Goal: Ask a question

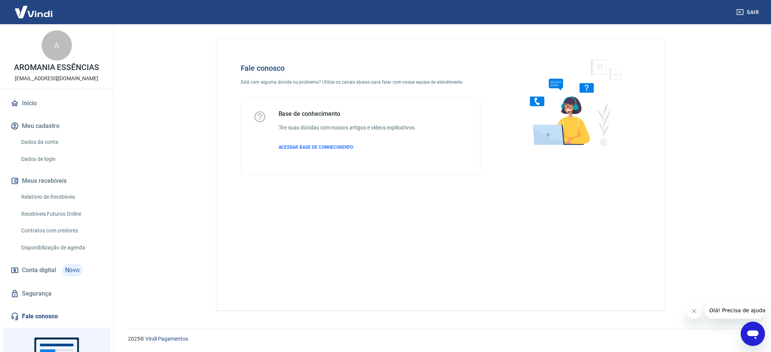
click at [760, 329] on div "Abrir janela de mensagens" at bounding box center [752, 333] width 23 height 23
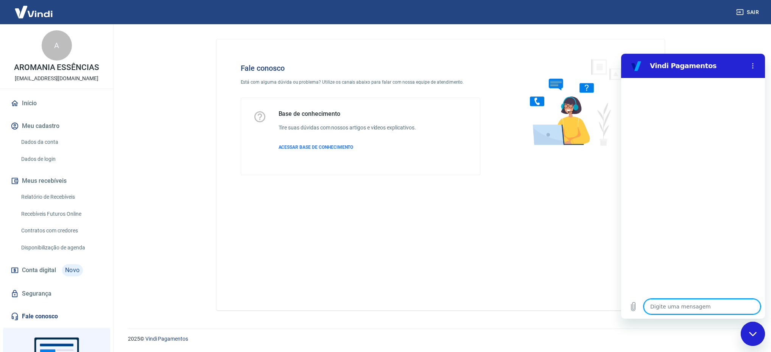
click at [707, 301] on textarea at bounding box center [702, 306] width 117 height 15
type textarea "F"
type textarea "x"
type textarea "Fa"
type textarea "x"
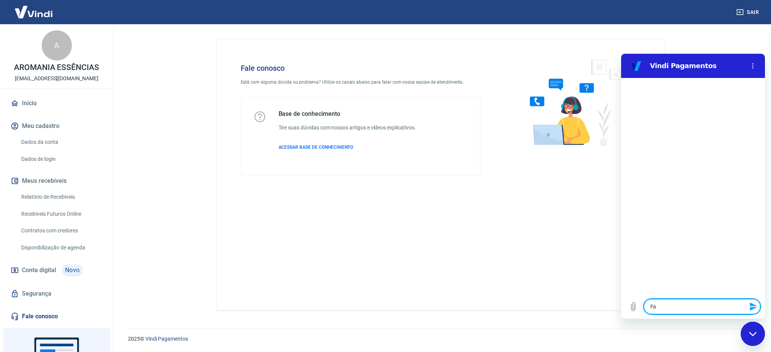
type textarea "Fal"
type textarea "x"
type textarea "Fala"
type textarea "x"
type textarea "Falar"
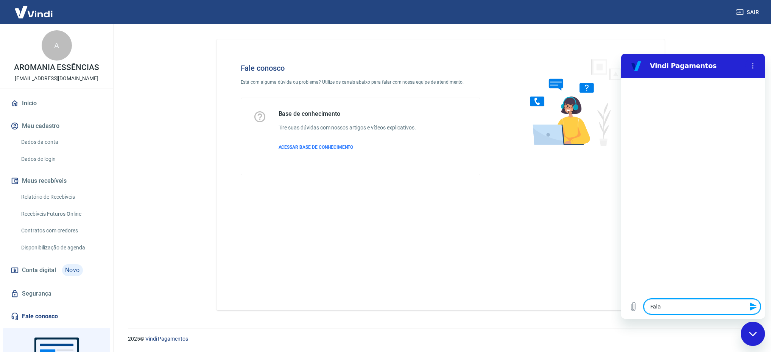
type textarea "x"
type textarea "Falar"
type textarea "x"
type textarea "Falar a"
type textarea "x"
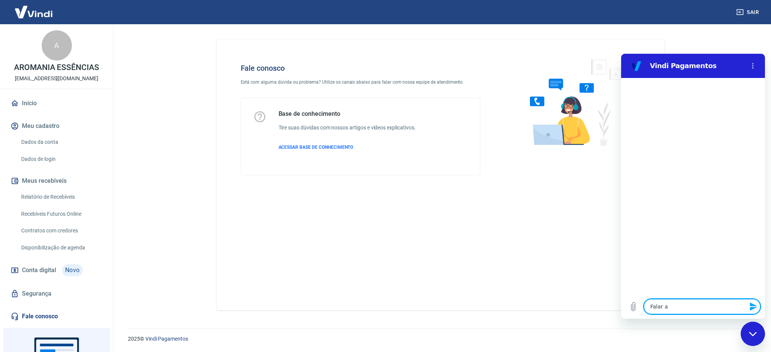
type textarea "Falar"
type textarea "x"
type textarea "Falar c"
type textarea "x"
type textarea "Falar co"
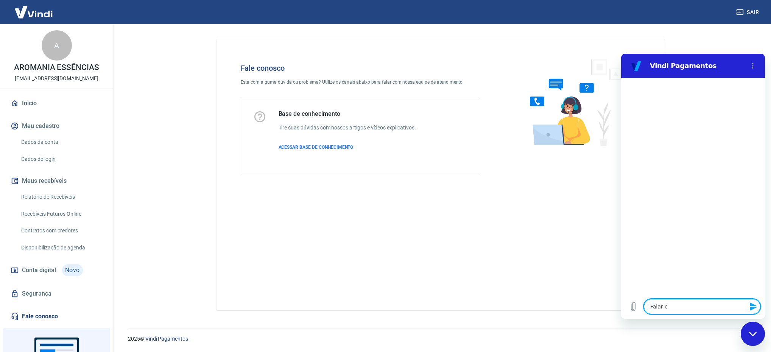
type textarea "x"
type textarea "Falar com"
type textarea "x"
type textarea "Falar com"
type textarea "x"
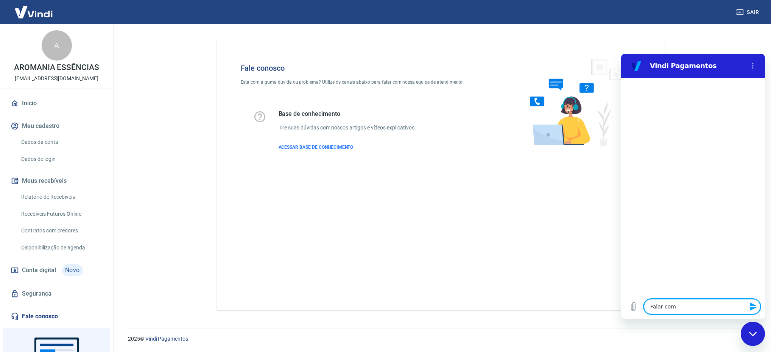
type textarea "Falar com a"
type textarea "x"
type textarea "Falar com ar"
type textarea "x"
type textarea "Falar com a"
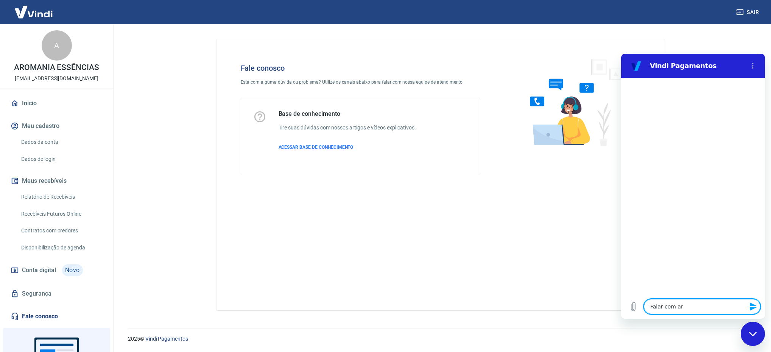
type textarea "x"
type textarea "Falar com at"
type textarea "x"
type textarea "Falar com ate"
type textarea "x"
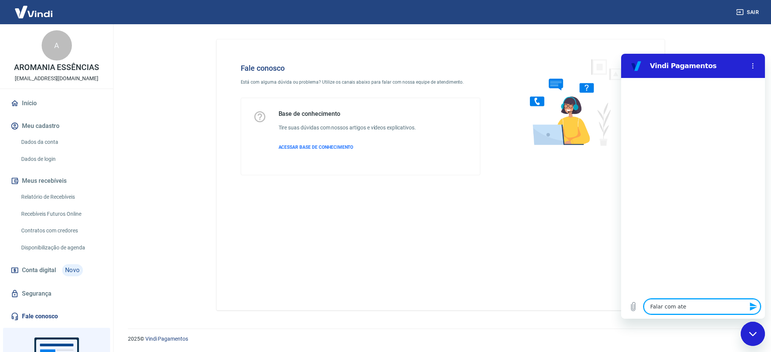
type textarea "Falar com [GEOGRAPHIC_DATA]"
type textarea "x"
type textarea "Falar com atend"
type textarea "x"
type textarea "Falar com atende"
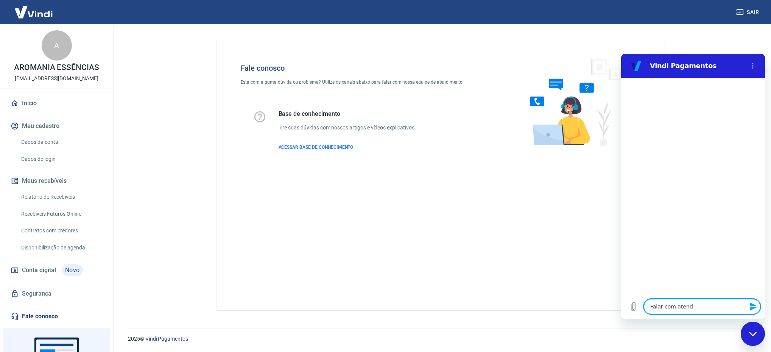
type textarea "x"
type textarea "Falar com atenden"
type textarea "x"
type textarea "Falar com atendent"
type textarea "x"
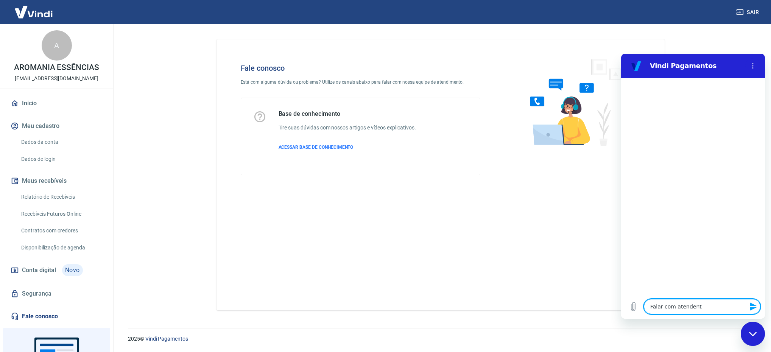
type textarea "Falar com atendente"
type textarea "x"
type textarea "Falar com atendente"
type textarea "x"
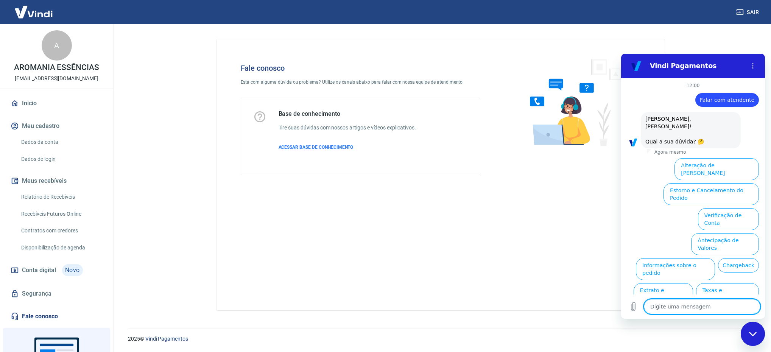
scroll to position [22, 0]
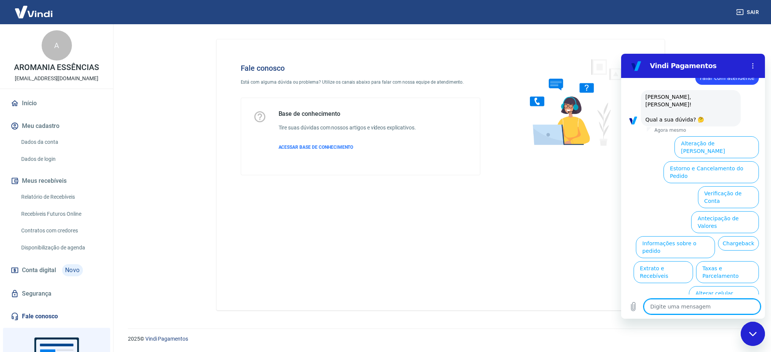
type textarea "a"
type textarea "x"
type textarea "an"
type textarea "x"
type textarea "and"
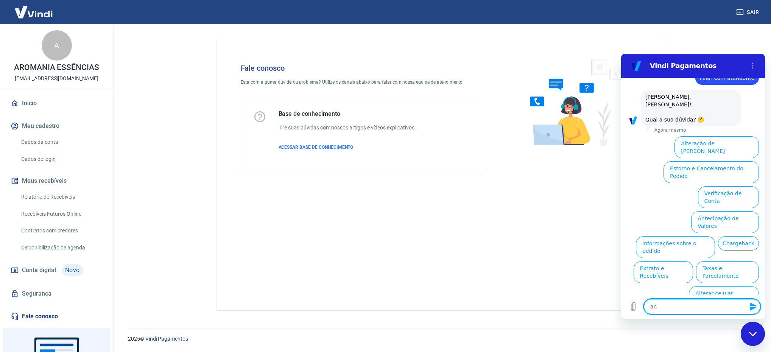
type textarea "x"
type textarea "anda"
type textarea "x"
type textarea "andam"
type textarea "x"
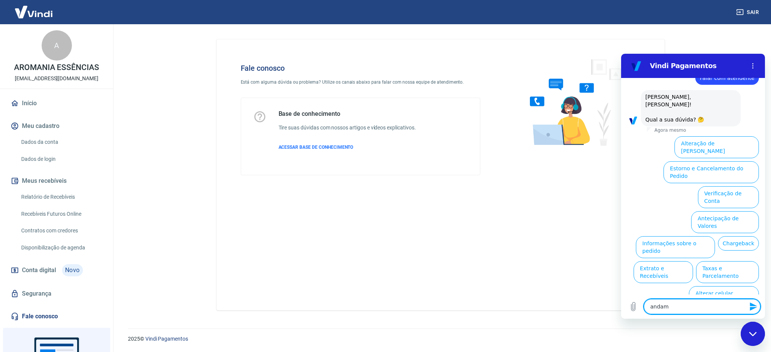
type textarea "andame"
type textarea "x"
type textarea "andamen"
type textarea "x"
type textarea "andament"
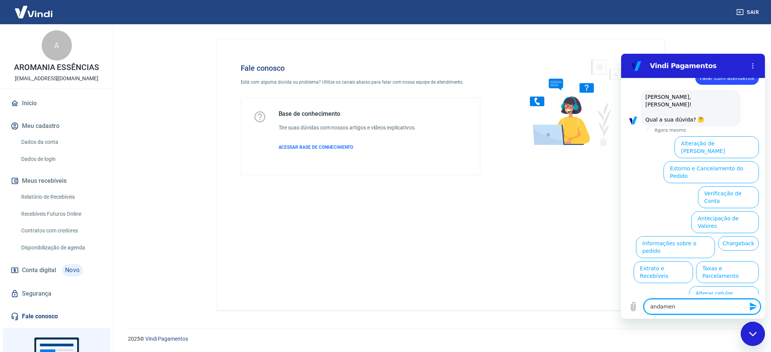
type textarea "x"
type textarea "andamenti"
type textarea "x"
type textarea "andamenti"
type textarea "x"
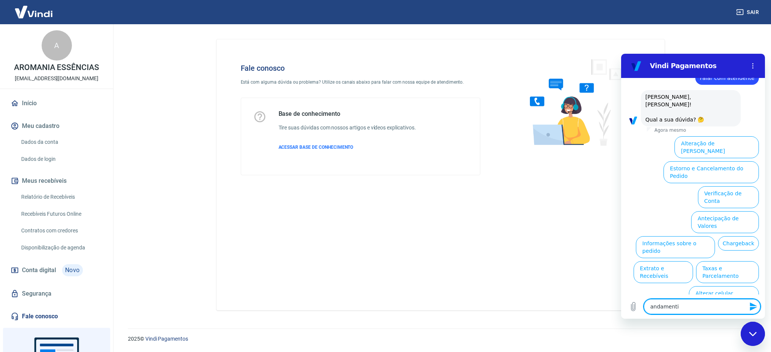
type textarea "andamenti d"
type textarea "x"
type textarea "andamenti"
type textarea "x"
type textarea "andamenti"
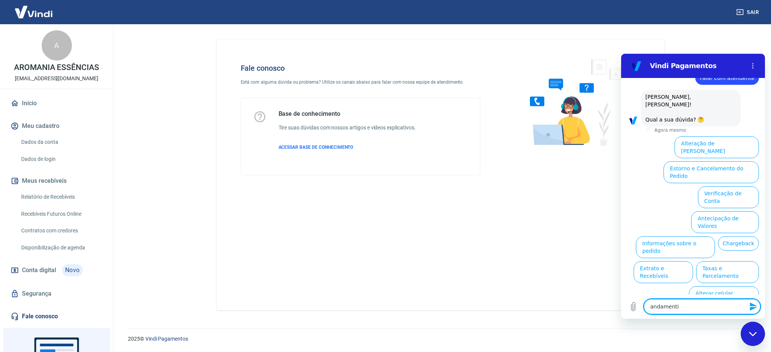
type textarea "x"
type textarea "andamentio"
type textarea "x"
type textarea "andamenti"
type textarea "x"
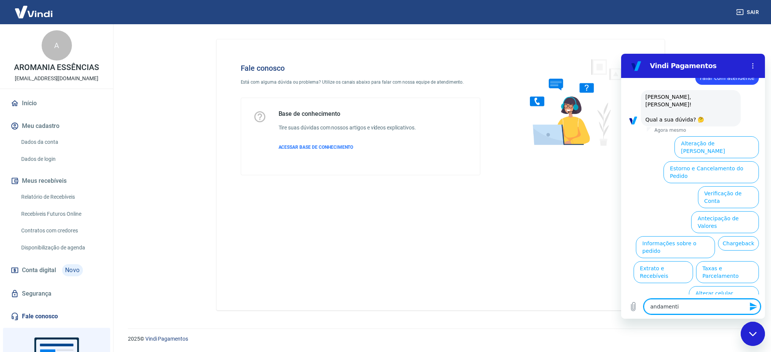
type textarea "andament"
type textarea "x"
type textarea "andamento"
type textarea "x"
type textarea "andamento"
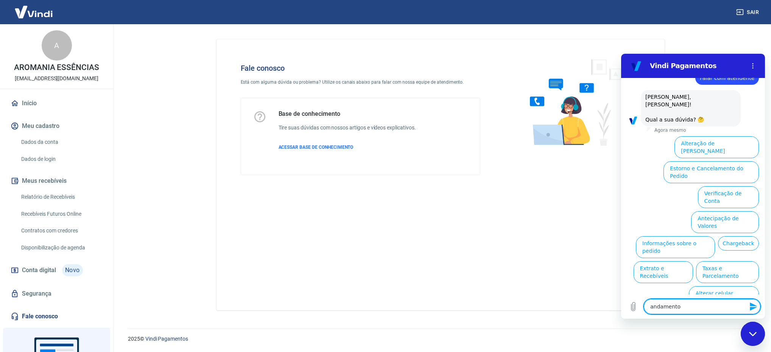
type textarea "x"
type textarea "andamento d"
type textarea "x"
type textarea "andamento do"
type textarea "x"
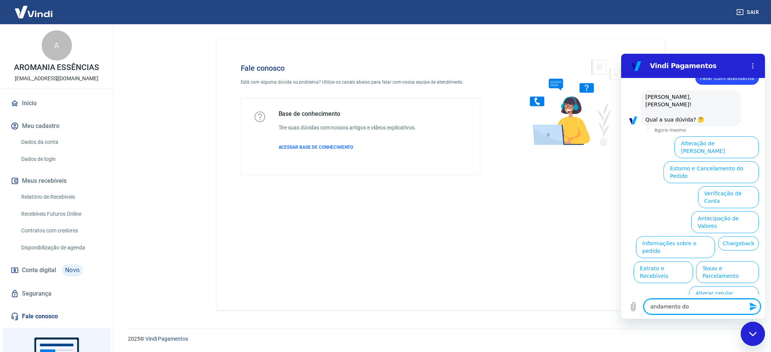
type textarea "andamento do"
type textarea "x"
type textarea "andamento do c"
type textarea "x"
type textarea "andamento do ch"
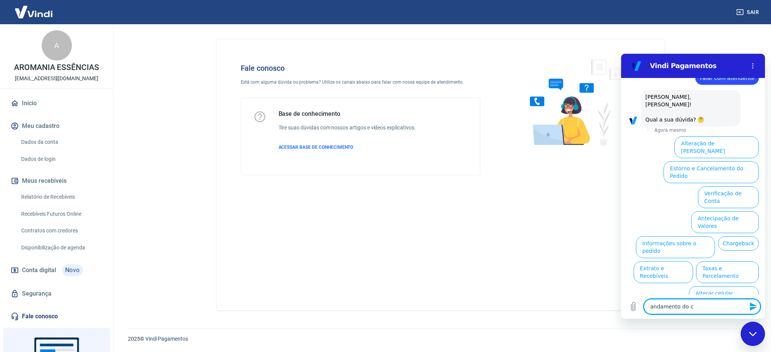
type textarea "x"
type textarea "andamento do cha"
type textarea "x"
type textarea "andamento do char"
type textarea "x"
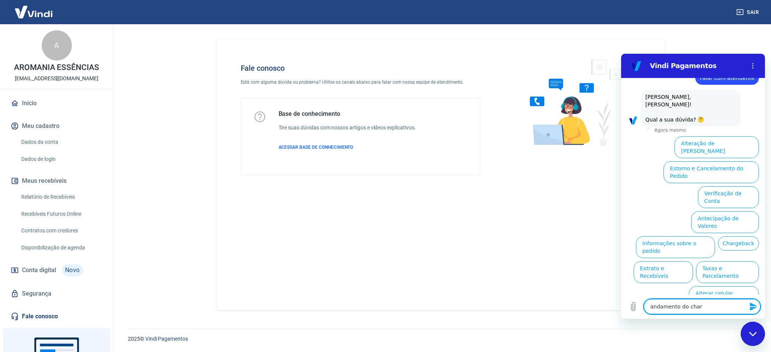
type textarea "andamento do charg"
type textarea "x"
type textarea "andamento do charge"
type textarea "x"
type textarea "andamento do chargeb"
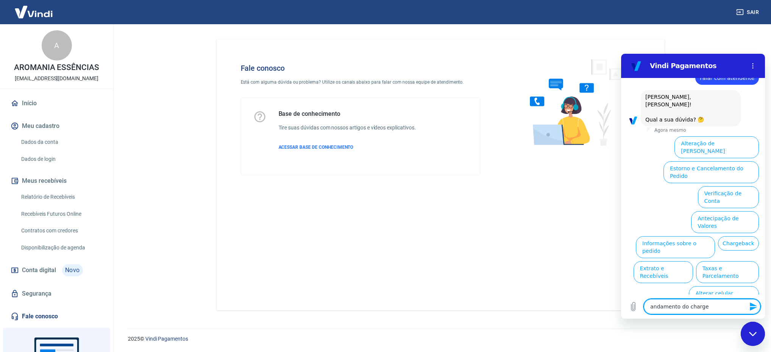
type textarea "x"
type textarea "andamento do chargeba"
type textarea "x"
type textarea "andamento do chargebac"
type textarea "x"
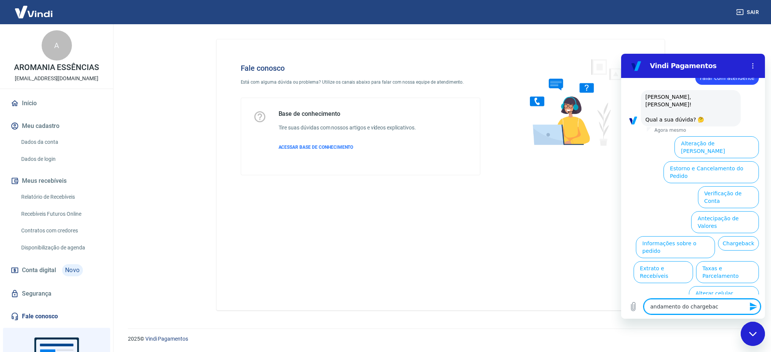
type textarea "andamento do chargeback"
type textarea "x"
type textarea "andamento do chargeback"
type textarea "x"
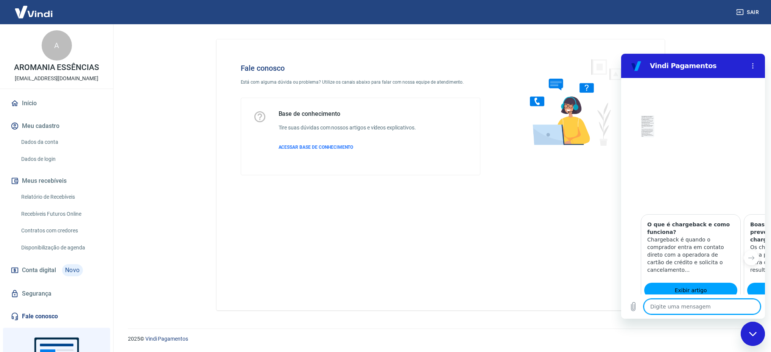
type textarea "x"
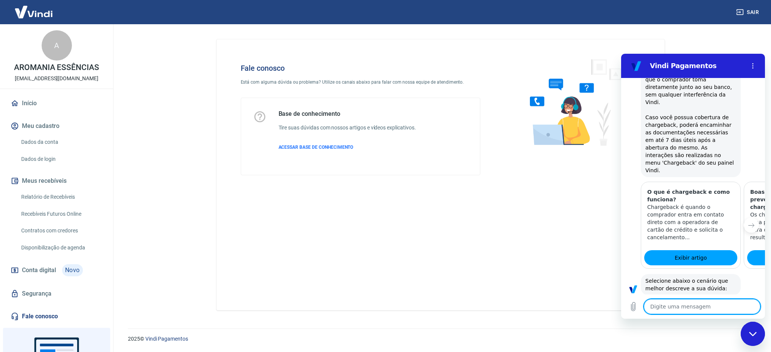
scroll to position [261, 0]
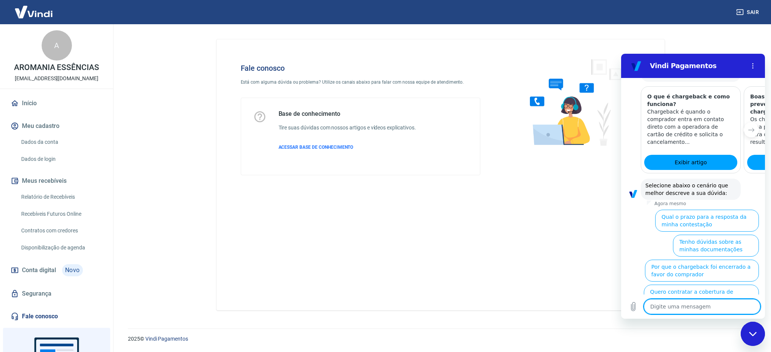
type textarea "a"
type textarea "x"
type textarea "at"
type textarea "x"
type textarea "ate"
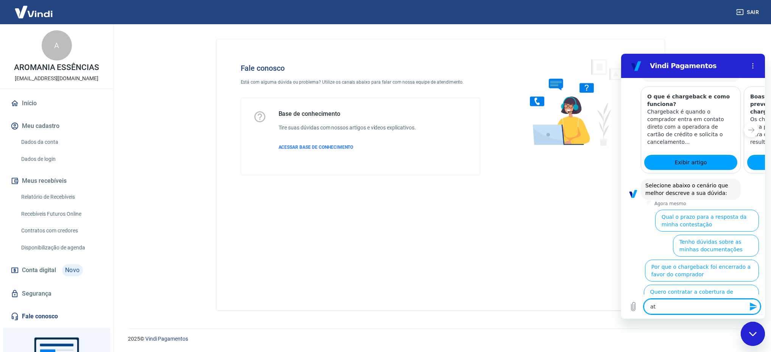
type textarea "x"
type textarea "aten"
type textarea "x"
type textarea "atend"
type textarea "x"
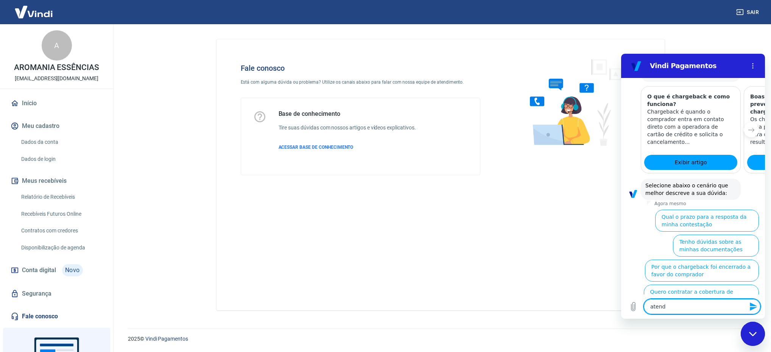
type textarea "atendi"
type textarea "x"
type textarea "atendim"
type textarea "x"
type textarea "atendime"
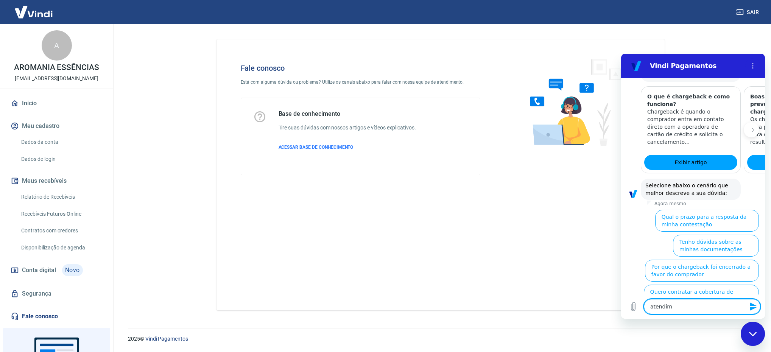
type textarea "x"
type textarea "atendimen"
type textarea "x"
type textarea "atendiment"
type textarea "x"
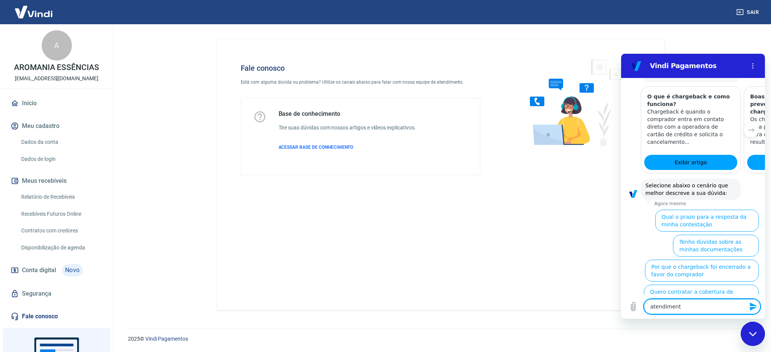
type textarea "atendimento"
type textarea "x"
type textarea "atendimento"
type textarea "x"
type textarea "atendimento a"
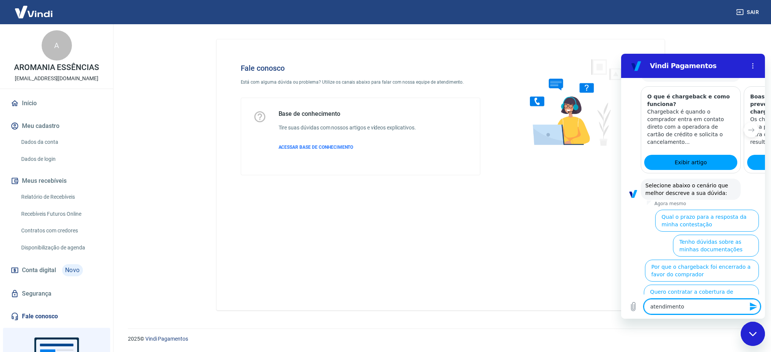
type textarea "x"
type textarea "atendimento ao"
type textarea "x"
type textarea "atendimento ao"
type textarea "x"
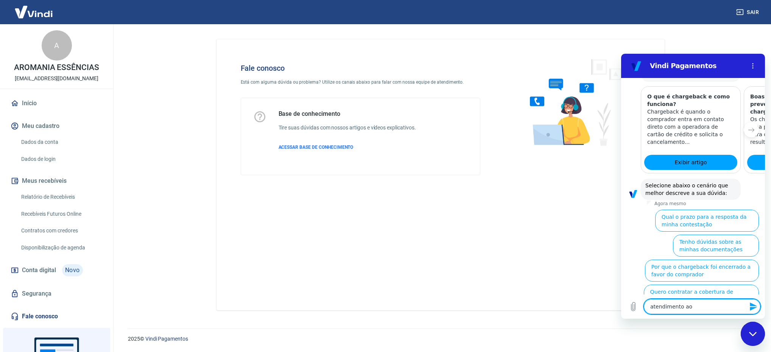
type textarea "atendimento ao c"
type textarea "x"
type textarea "atendimento ao cl"
type textarea "x"
type textarea "atendimento ao cli"
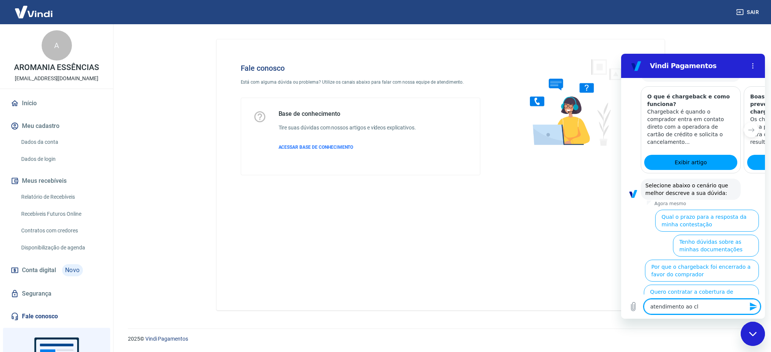
type textarea "x"
type textarea "atendimento ao clie"
type textarea "x"
type textarea "atendimento ao clien"
type textarea "x"
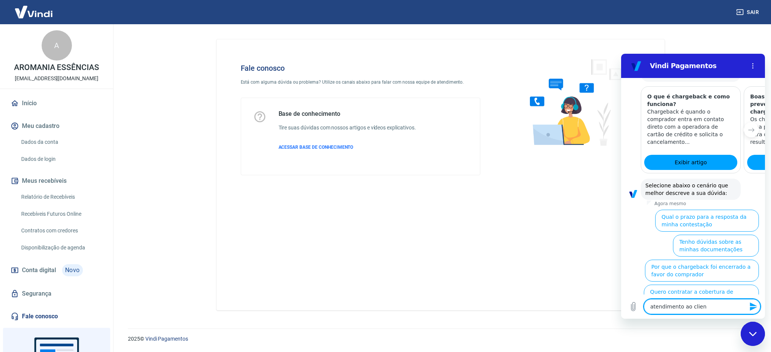
type textarea "atendimento ao client"
type textarea "x"
type textarea "atendimento ao cliente"
type textarea "x"
type textarea "atendimento ao cliente"
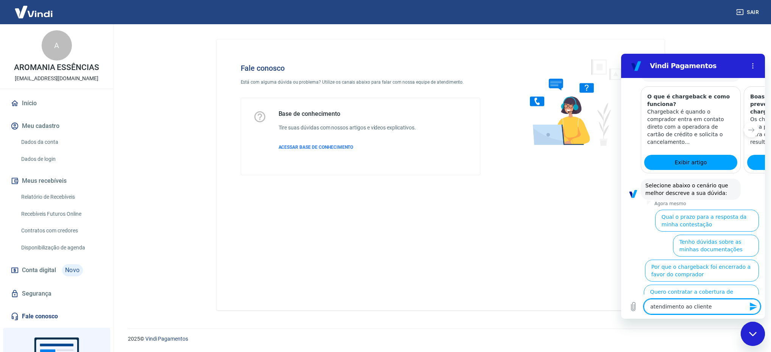
type textarea "x"
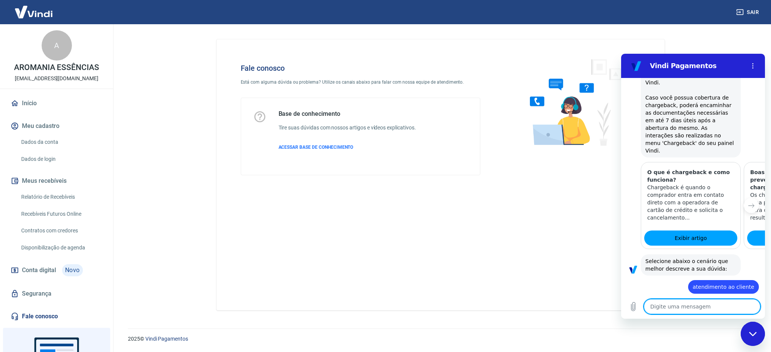
type textarea "x"
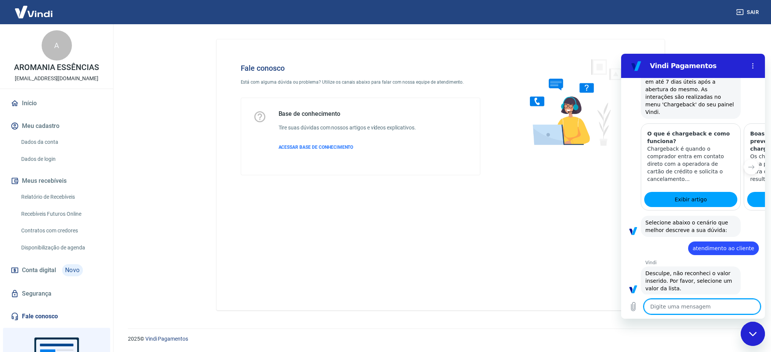
scroll to position [226, 0]
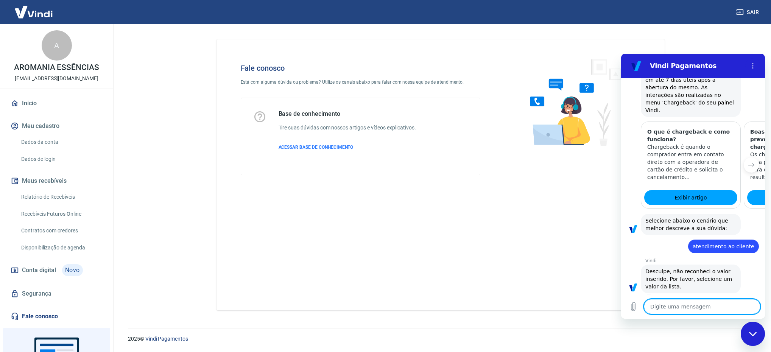
type textarea "a"
type textarea "x"
type textarea "at"
type textarea "x"
type textarea "ate"
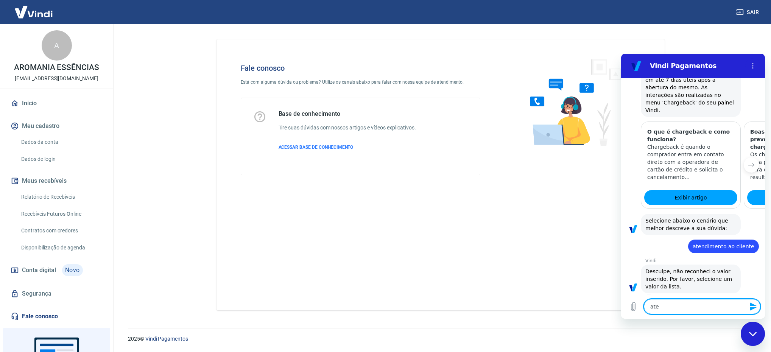
type textarea "x"
type textarea "aten"
type textarea "x"
type textarea "atend"
type textarea "x"
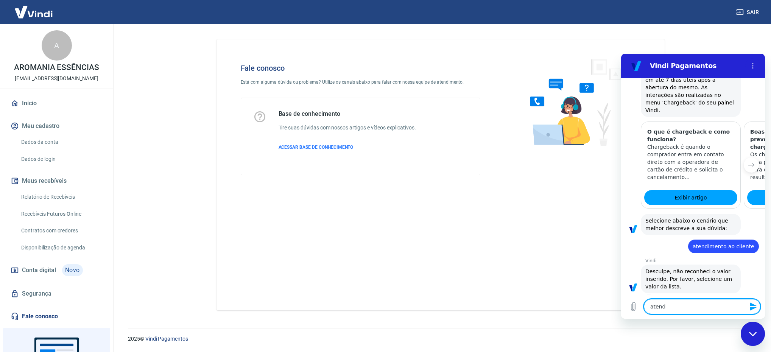
type textarea "atendi"
type textarea "x"
type textarea "atendim"
type textarea "x"
type textarea "atendime"
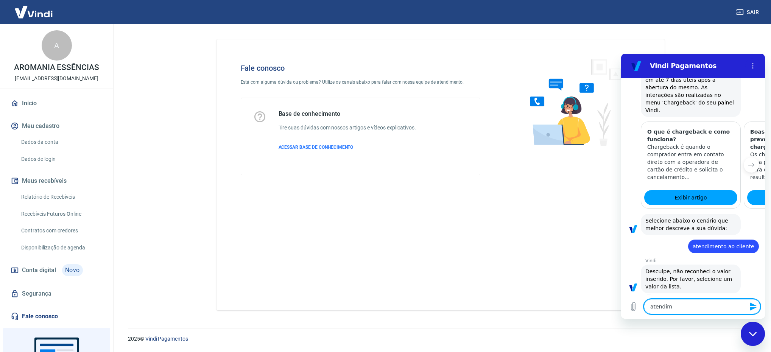
type textarea "x"
type textarea "atendimen"
type textarea "x"
type textarea "atendiment"
type textarea "x"
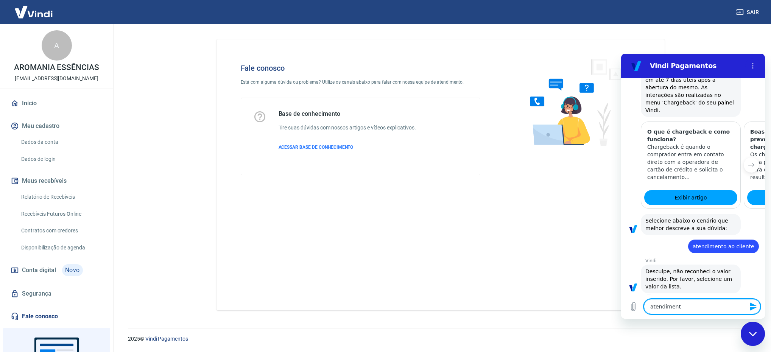
type textarea "atendimento"
type textarea "x"
type textarea "atendimento"
type textarea "x"
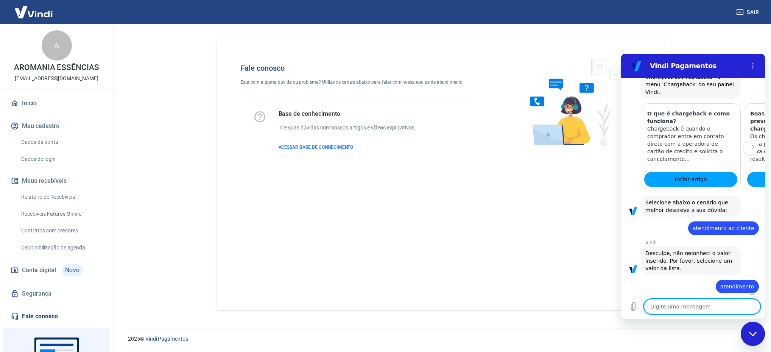
type textarea "x"
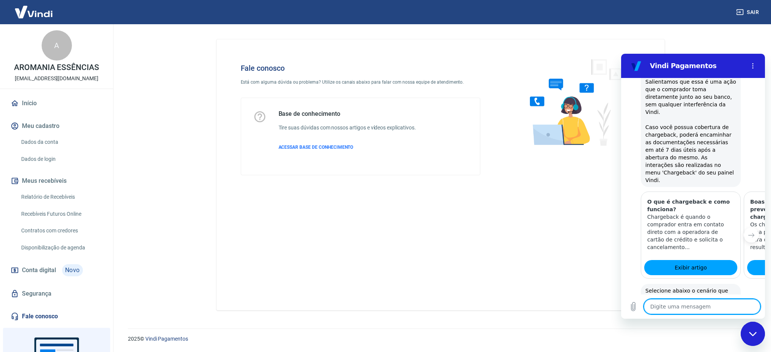
scroll to position [170, 0]
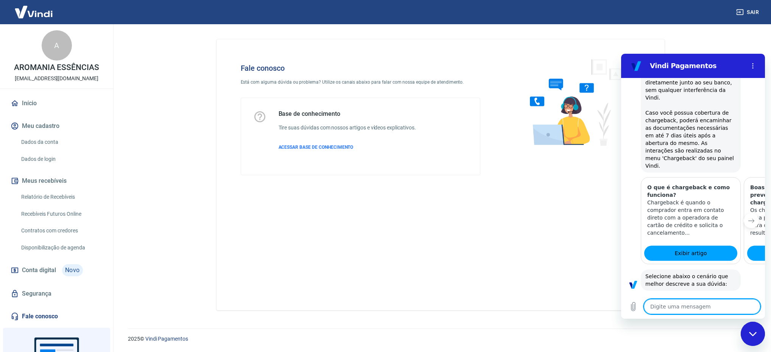
click at [744, 220] on button "Próximo item" at bounding box center [751, 220] width 15 height 15
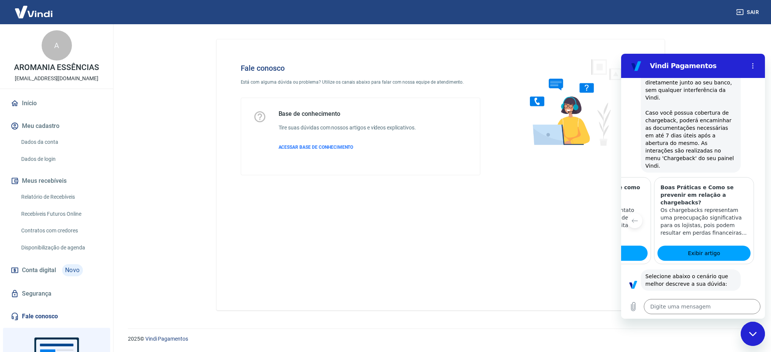
click at [757, 220] on div at bounding box center [766, 220] width 18 height 87
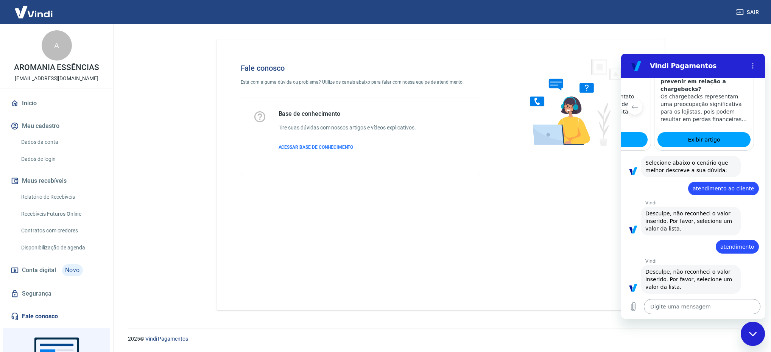
click at [701, 301] on textarea at bounding box center [702, 306] width 117 height 15
type textarea "a"
type textarea "x"
type textarea "ad"
type textarea "x"
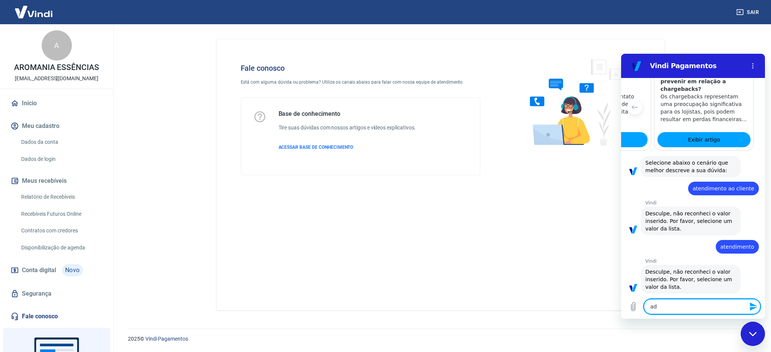
type textarea "ada"
type textarea "x"
type textarea "adaú"
type textarea "x"
type textarea "adaúv"
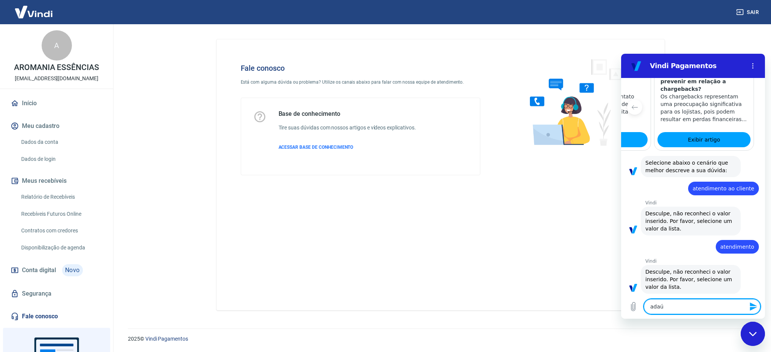
type textarea "x"
click at [634, 106] on icon "Item anterior" at bounding box center [635, 108] width 6 height 4
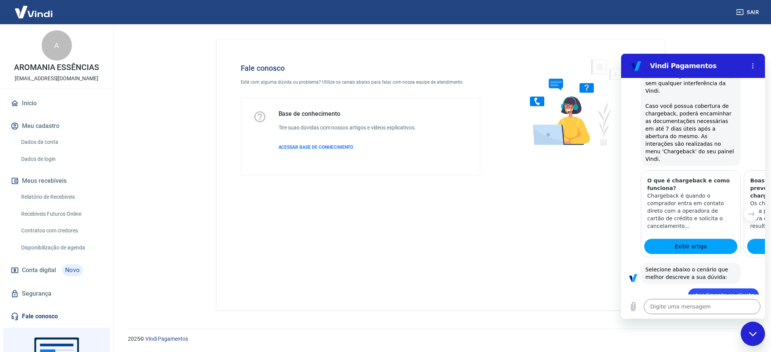
scroll to position [170, 0]
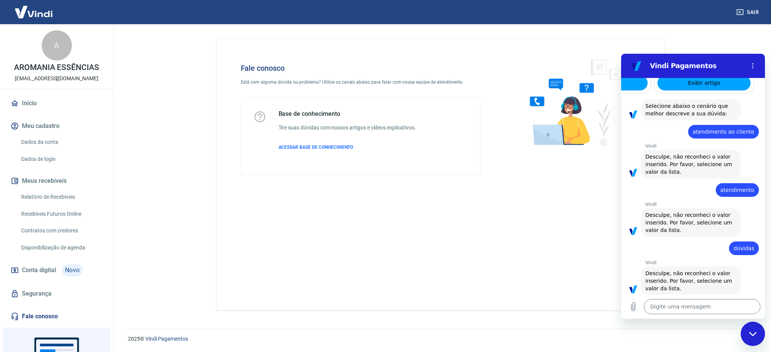
scroll to position [342, 0]
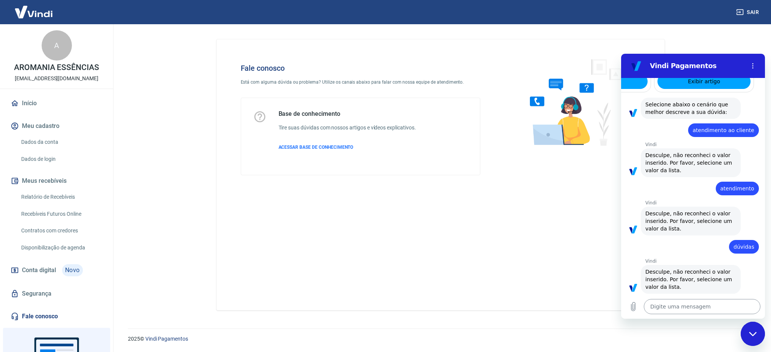
click at [702, 303] on textarea at bounding box center [702, 306] width 117 height 15
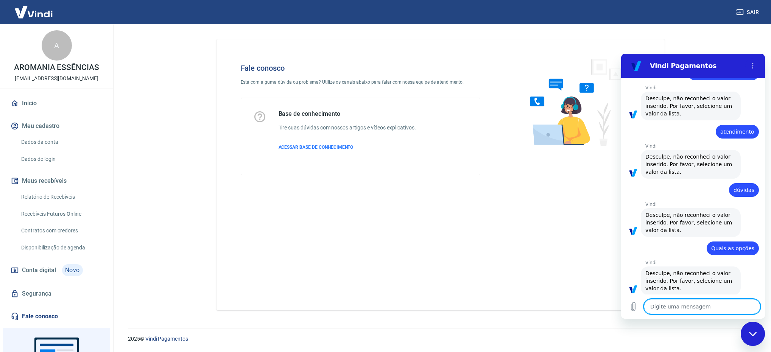
scroll to position [401, 0]
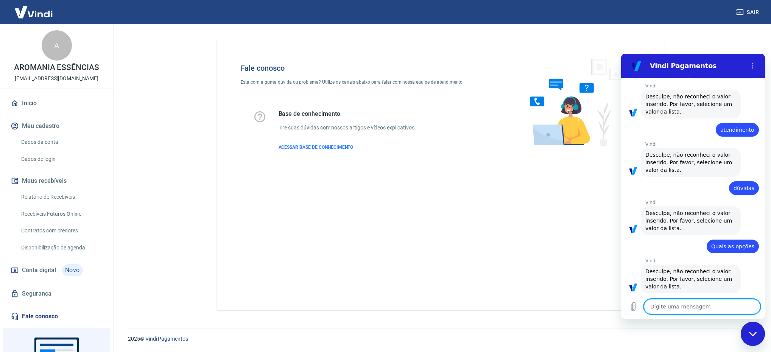
paste textarea "6997"
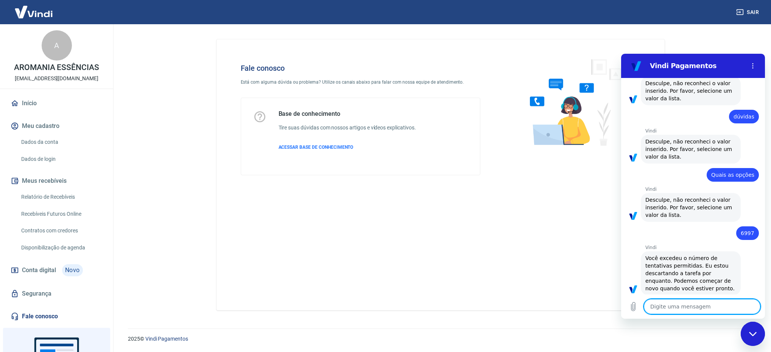
scroll to position [474, 0]
click at [754, 67] on icon "Menu de opções" at bounding box center [753, 66] width 6 height 6
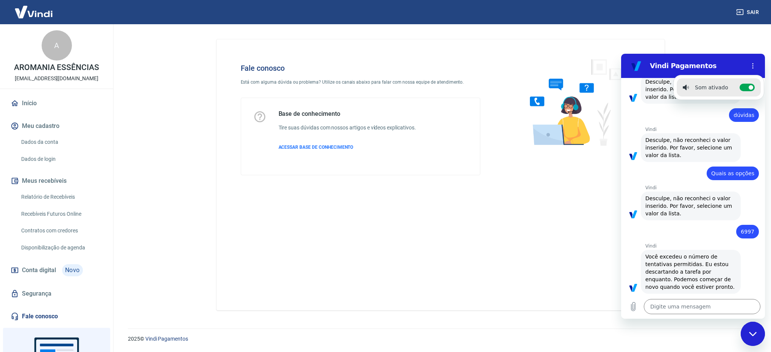
click at [679, 195] on span "Desculpe, não reconheci o valor inserido. Por favor, selecione um valor da list…" at bounding box center [689, 205] width 89 height 21
click at [760, 329] on div "Fechar janela de mensagens" at bounding box center [752, 333] width 23 height 23
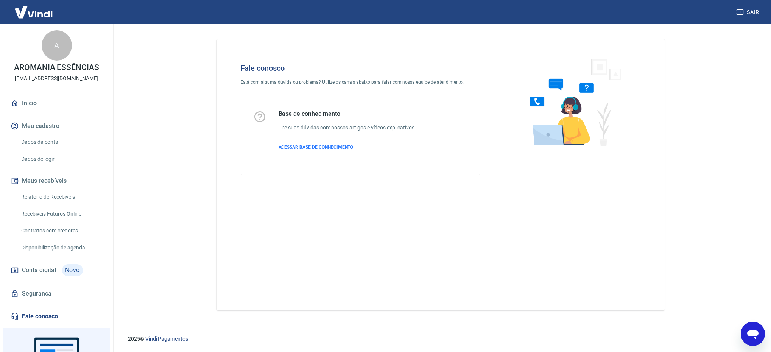
click at [755, 324] on div "Abrir janela de mensagens" at bounding box center [752, 333] width 23 height 23
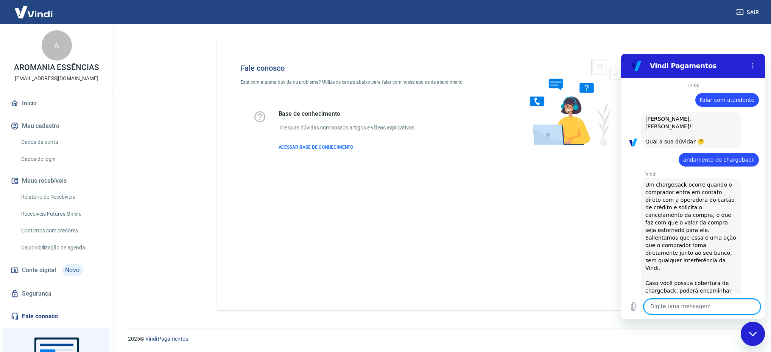
scroll to position [474, 0]
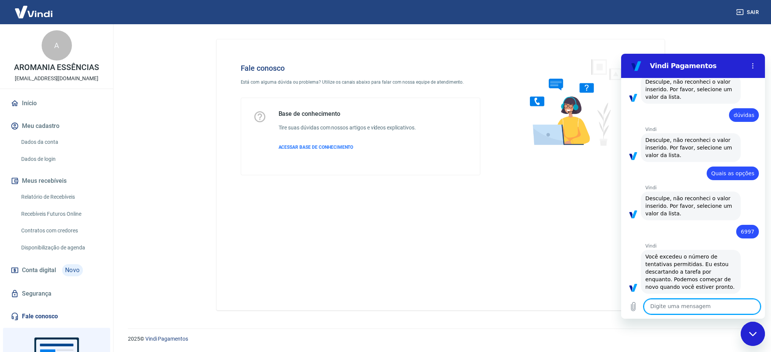
click at [702, 309] on textarea at bounding box center [702, 306] width 117 height 15
type textarea "Atendimento humano"
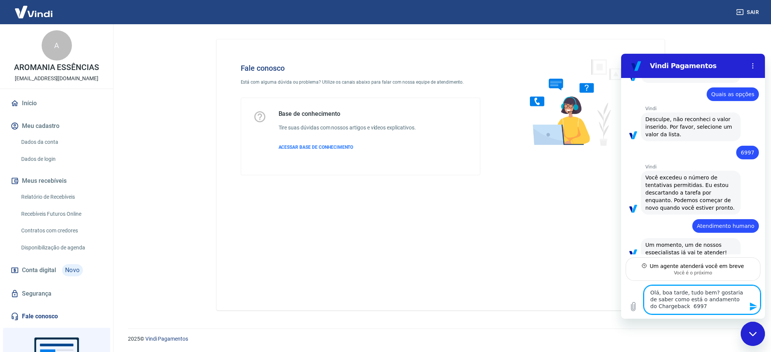
scroll to position [559, 0]
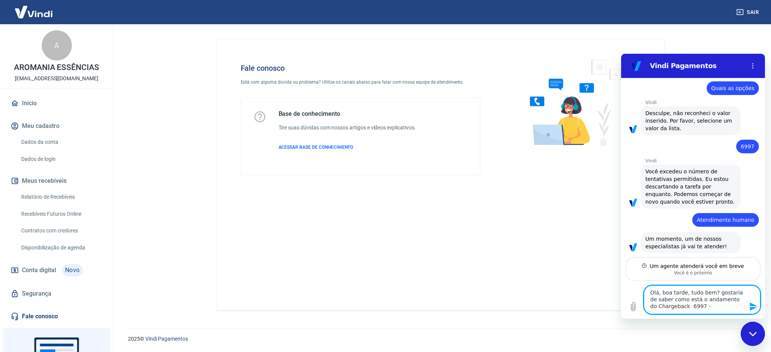
paste textarea "217920508"
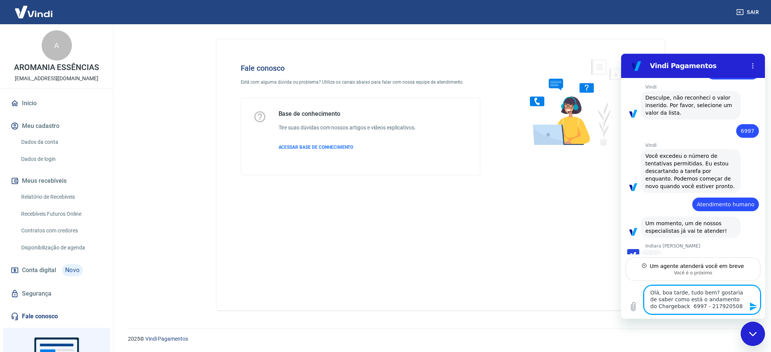
scroll to position [574, 0]
click at [682, 294] on textarea "Olá, boa tarde, tudo bem? gostaria de saber como está o andamento do Chargeback…" at bounding box center [702, 299] width 117 height 29
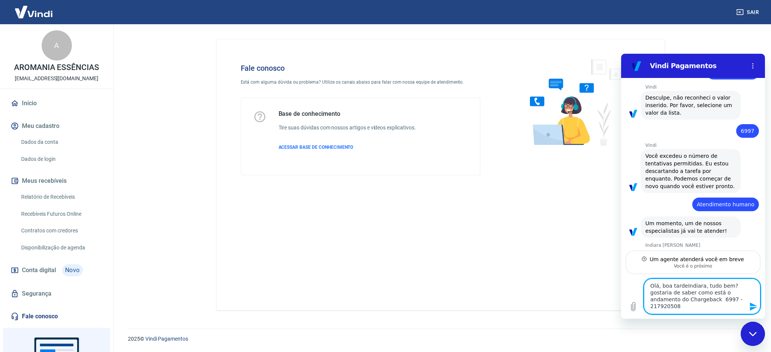
click at [684, 287] on textarea "Olá, boa tardeIndiara, tudo bem? gostaria de saber como está o andamento do Cha…" at bounding box center [702, 297] width 117 height 36
click at [708, 310] on textarea "Olá, boa tarde Indiara, tudo bem? gostaria de saber como está o andamento do Ch…" at bounding box center [702, 297] width 117 height 36
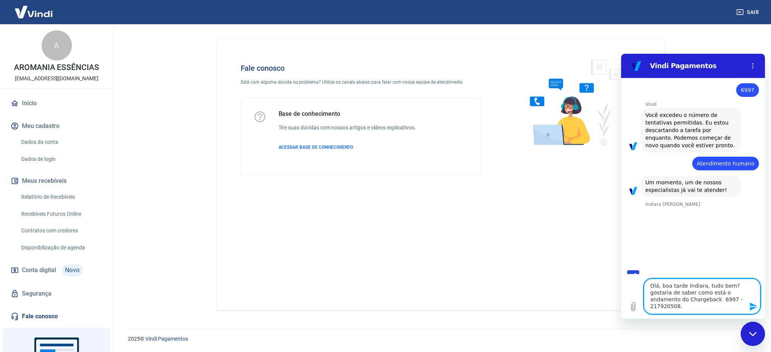
scroll to position [617, 0]
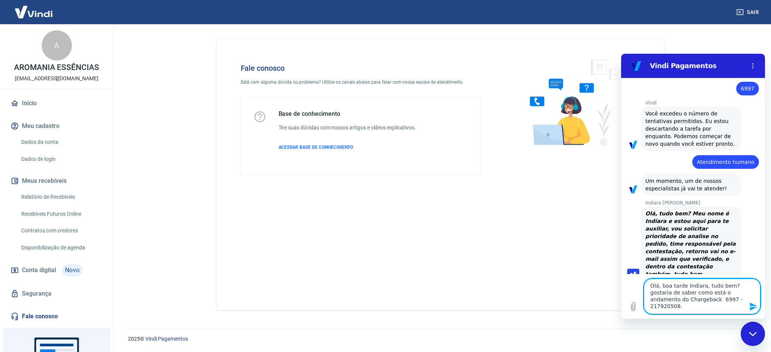
type textarea "Olá, boa tarde Indiara, tudo bem? gostaria de saber como está o andamento do Ch…"
click at [754, 330] on div "Fechar janela de mensagens" at bounding box center [752, 333] width 23 height 23
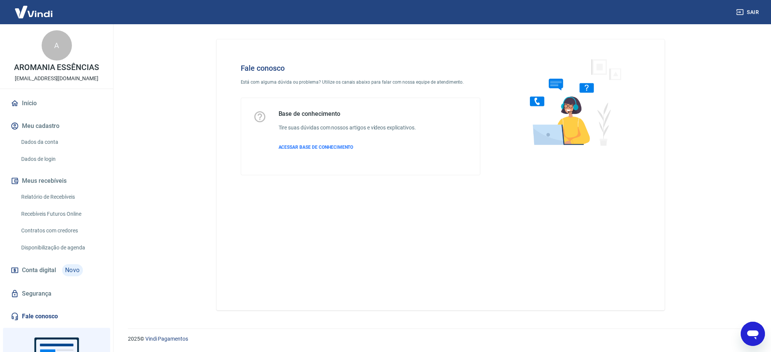
click at [750, 325] on div "Abrir janela de mensagens" at bounding box center [752, 333] width 23 height 23
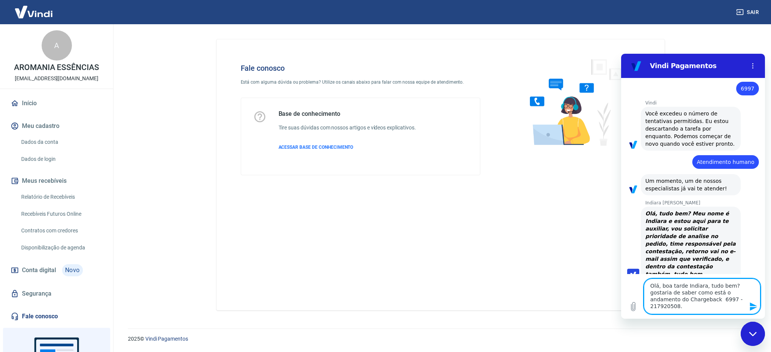
scroll to position [0, 0]
click at [751, 309] on icon "Enviar mensagem" at bounding box center [753, 306] width 7 height 8
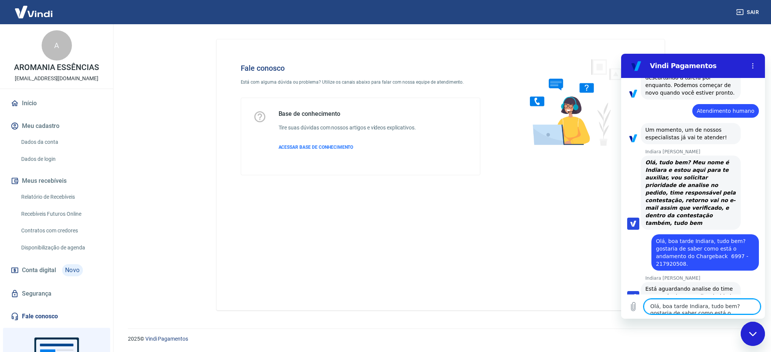
scroll to position [670, 0]
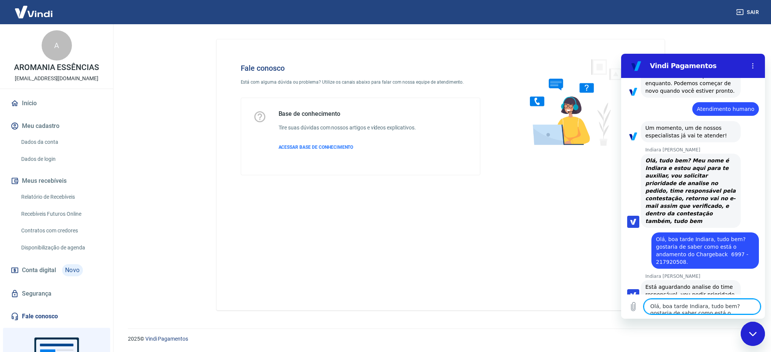
click at [673, 305] on textarea "Olá, boa tarde Indiara, tudo bem? gostaria de saber como está o andamento do Ch…" at bounding box center [702, 306] width 117 height 15
type textarea "Aguardo o retorno,pois hoje vence o prazo"
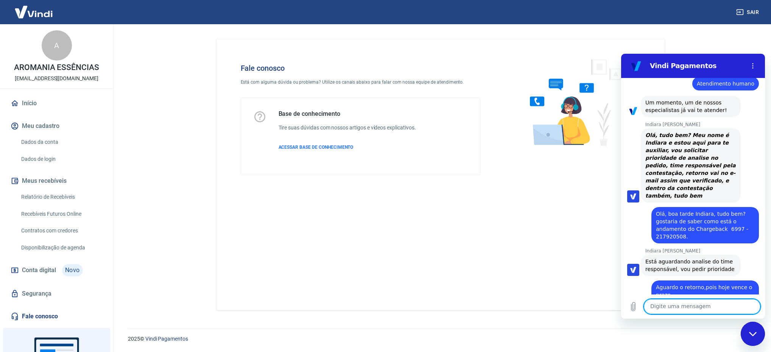
scroll to position [736, 0]
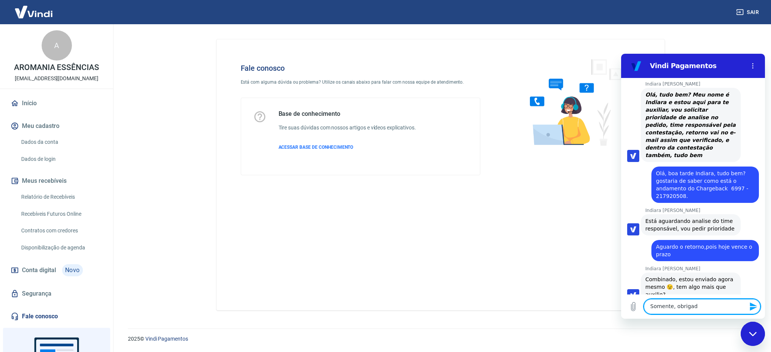
type textarea "Somente, obrigada"
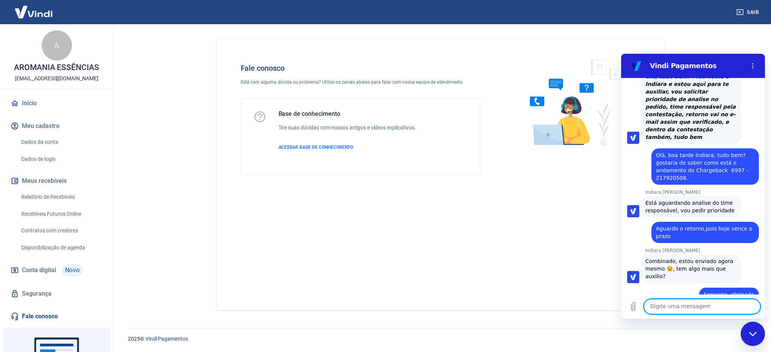
scroll to position [779, 0]
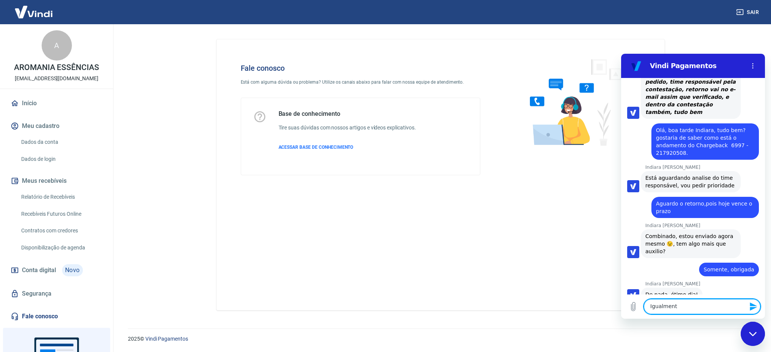
type textarea "Igualmente"
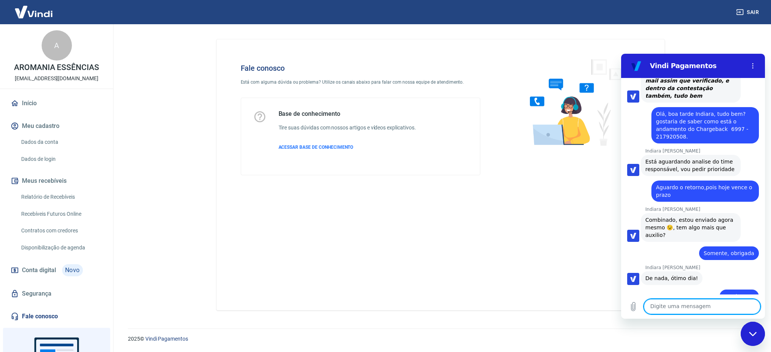
scroll to position [797, 0]
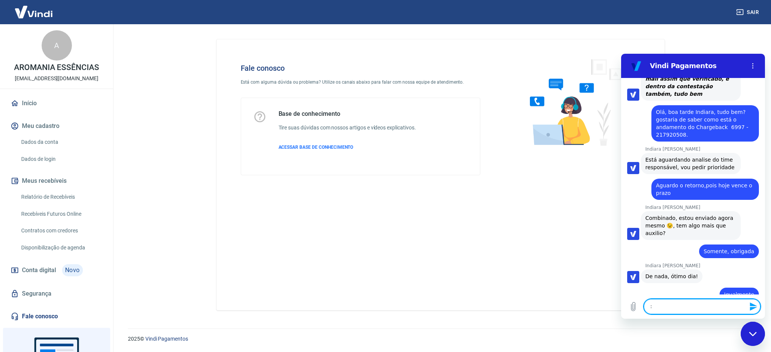
type textarea ":)"
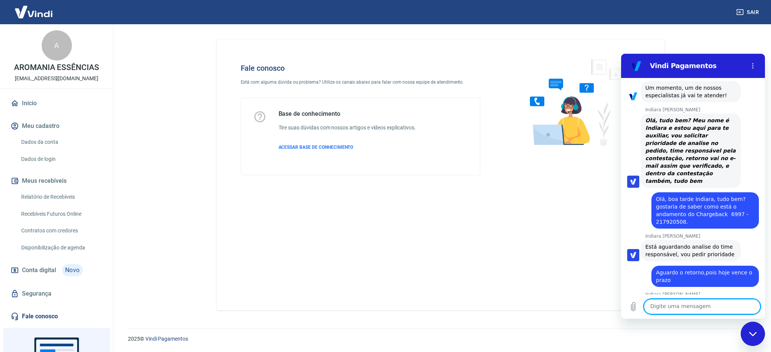
scroll to position [698, 0]
